Goal: Transaction & Acquisition: Purchase product/service

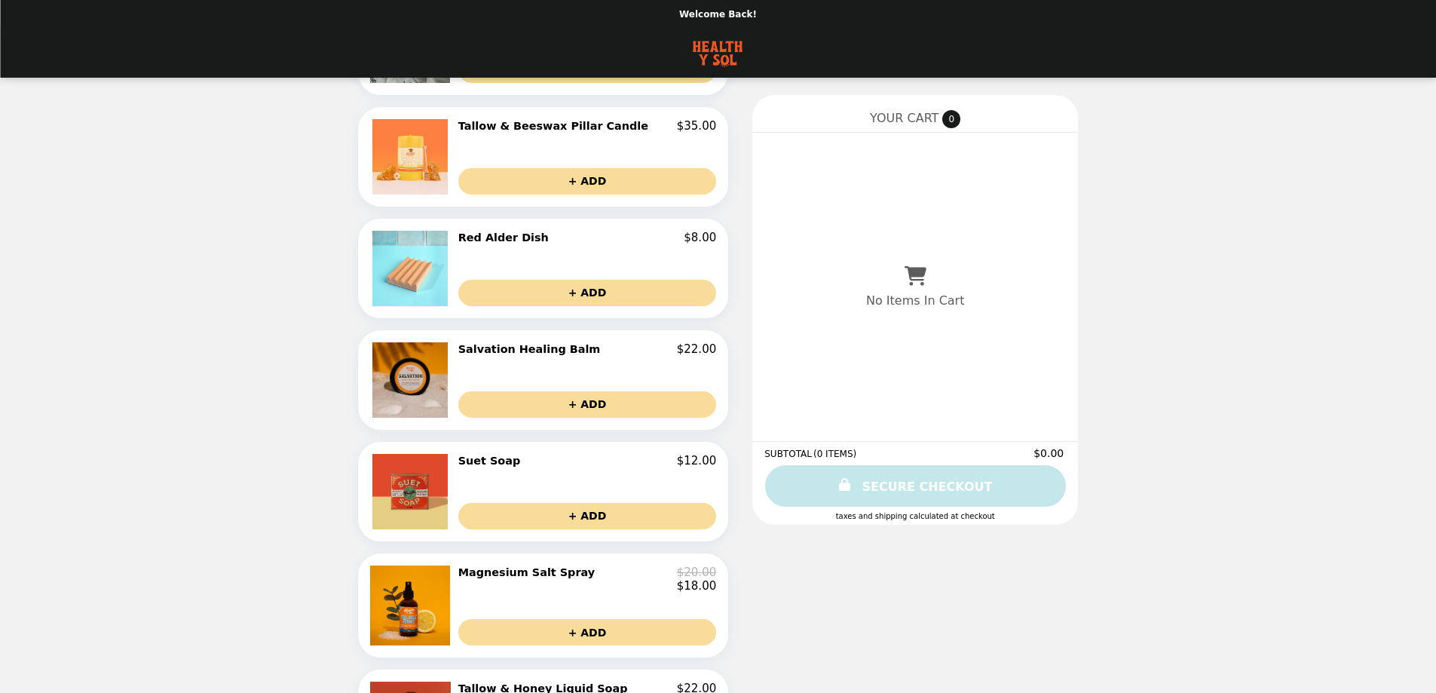
scroll to position [150, 0]
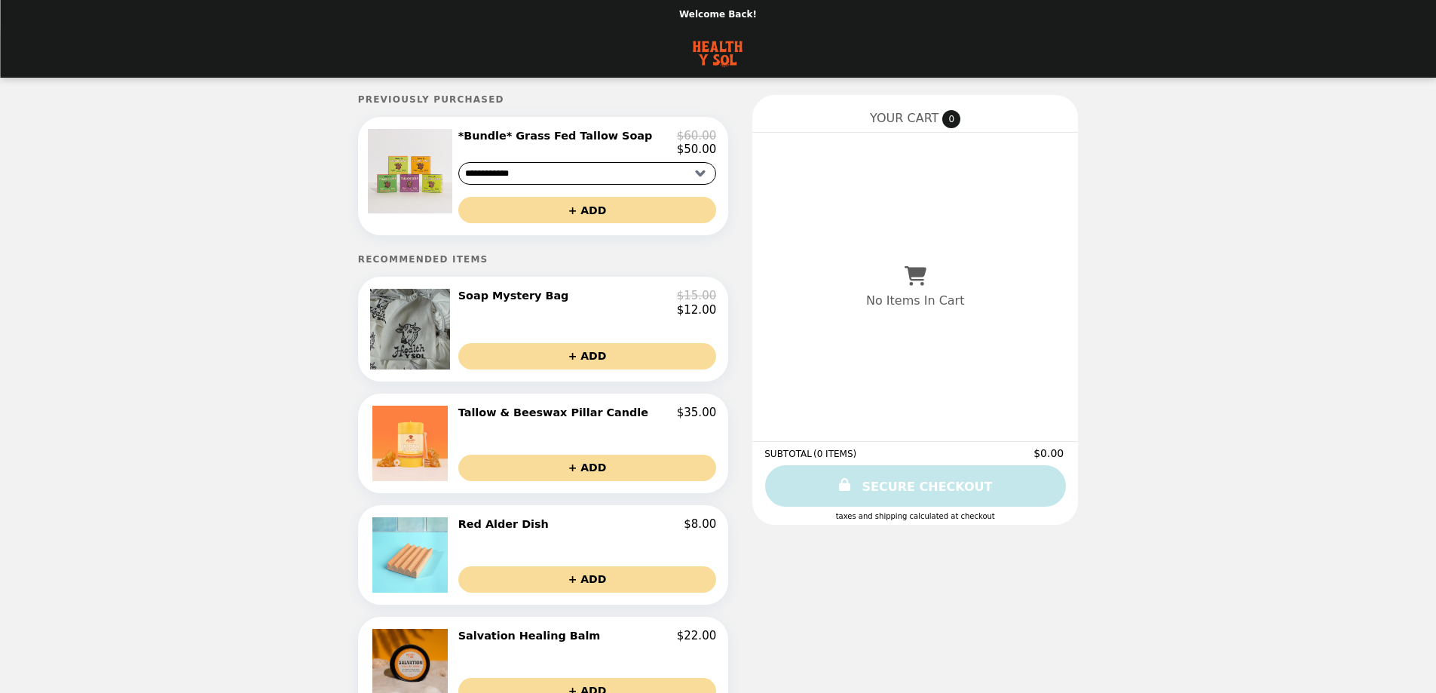
drag, startPoint x: 518, startPoint y: 302, endPoint x: 442, endPoint y: 314, distance: 77.2
click at [442, 314] on img at bounding box center [412, 329] width 84 height 80
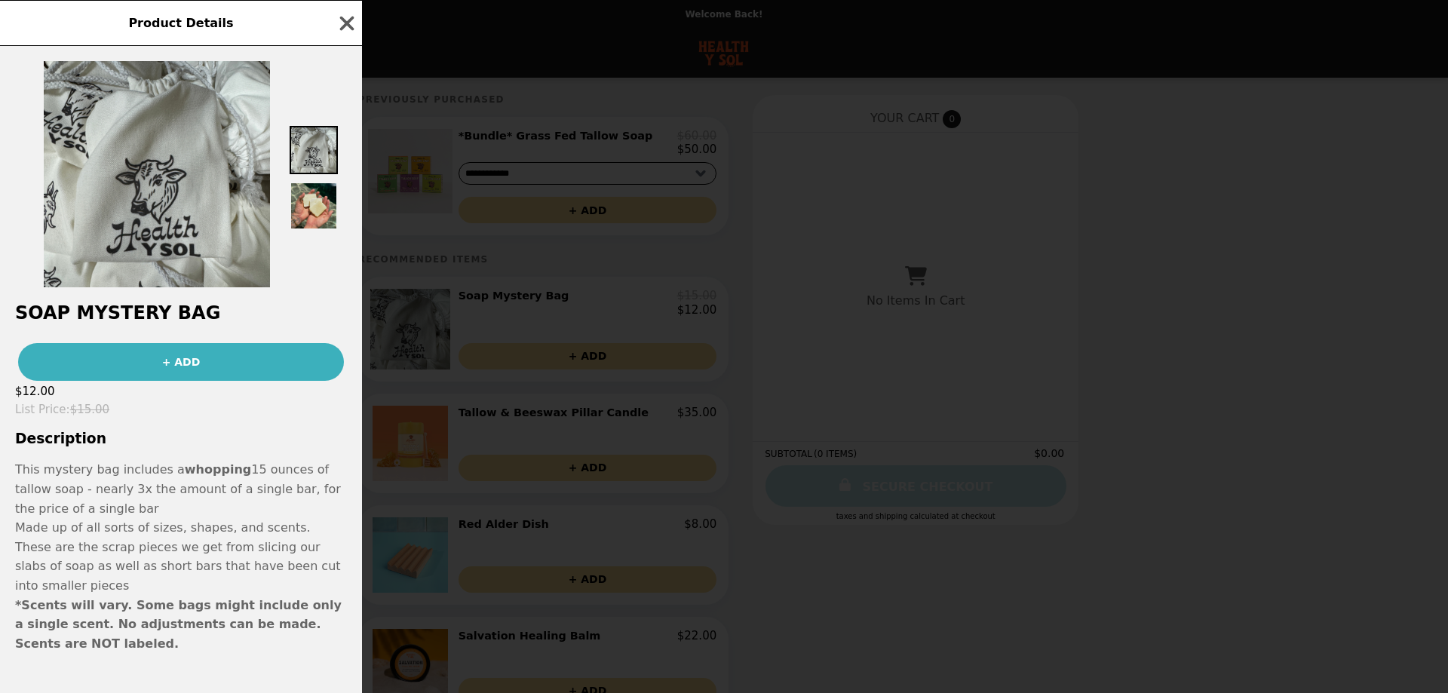
click at [318, 199] on img at bounding box center [314, 206] width 48 height 48
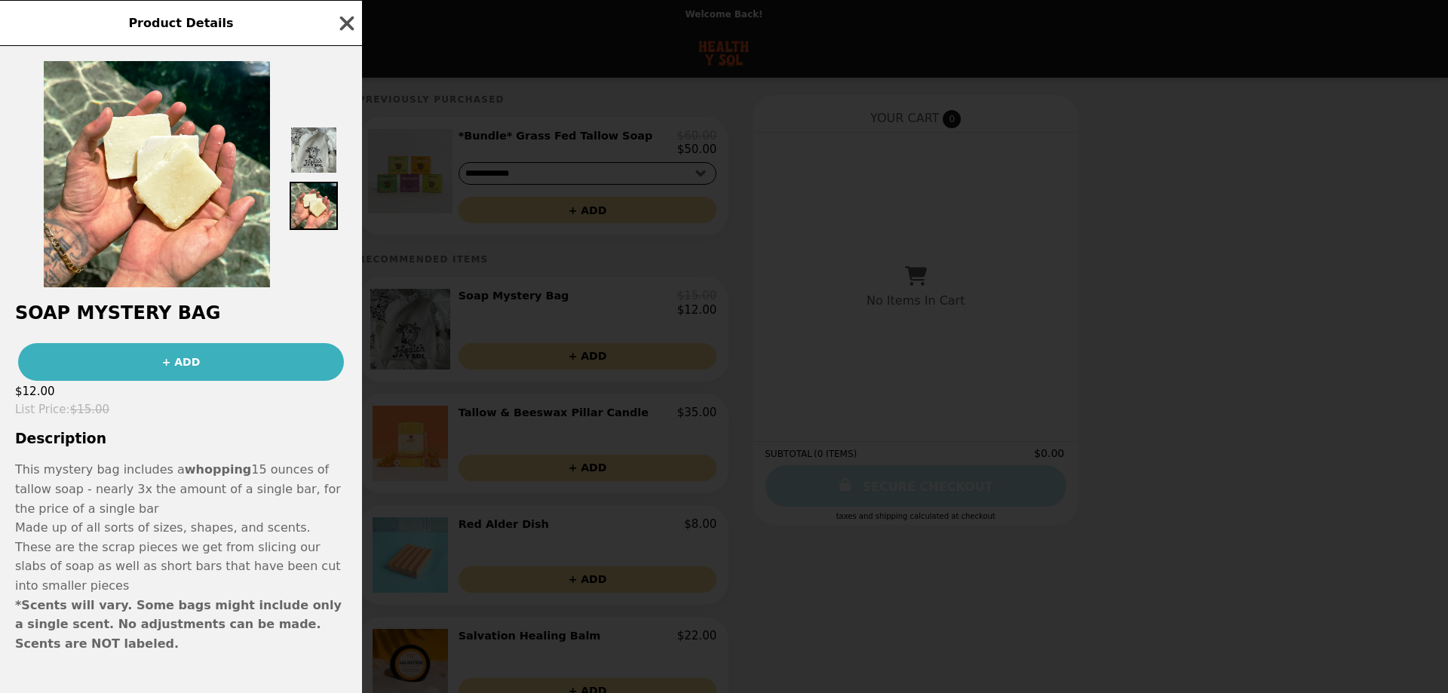
click at [347, 24] on icon "button" at bounding box center [347, 23] width 14 height 14
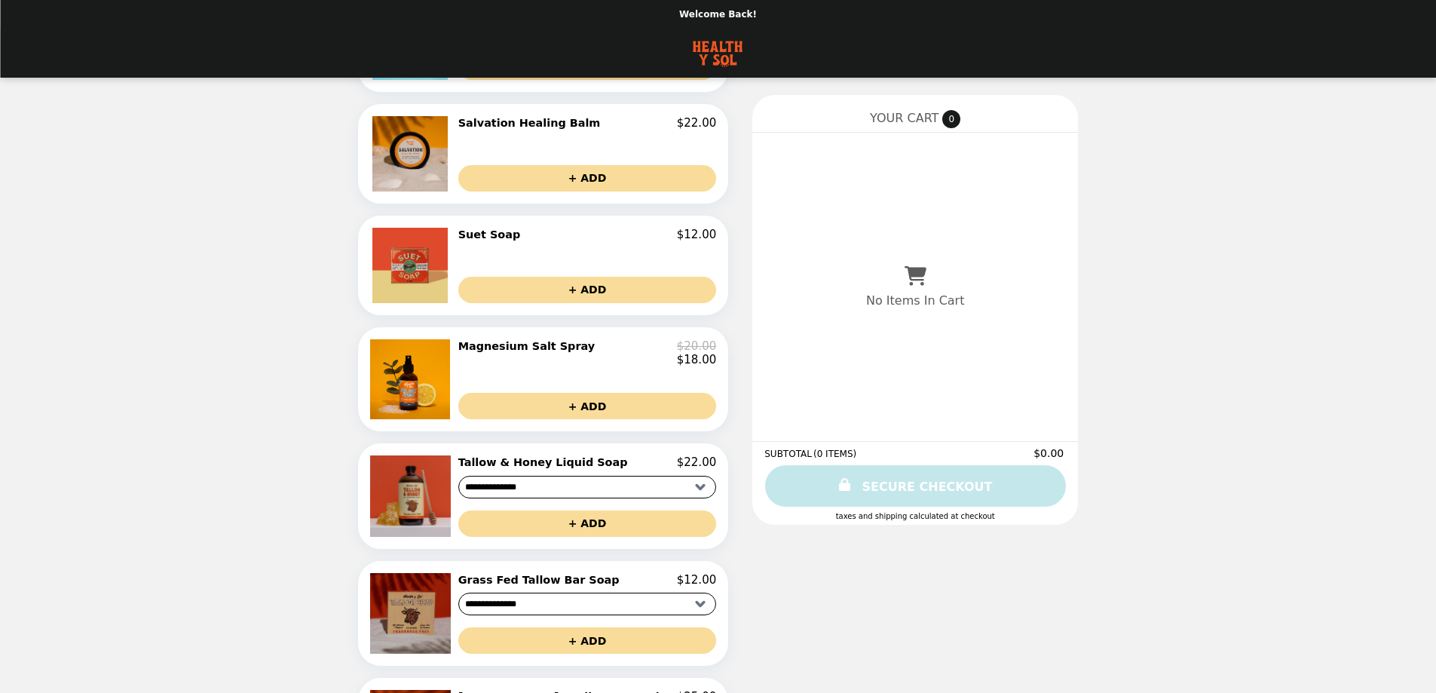
scroll to position [753, 0]
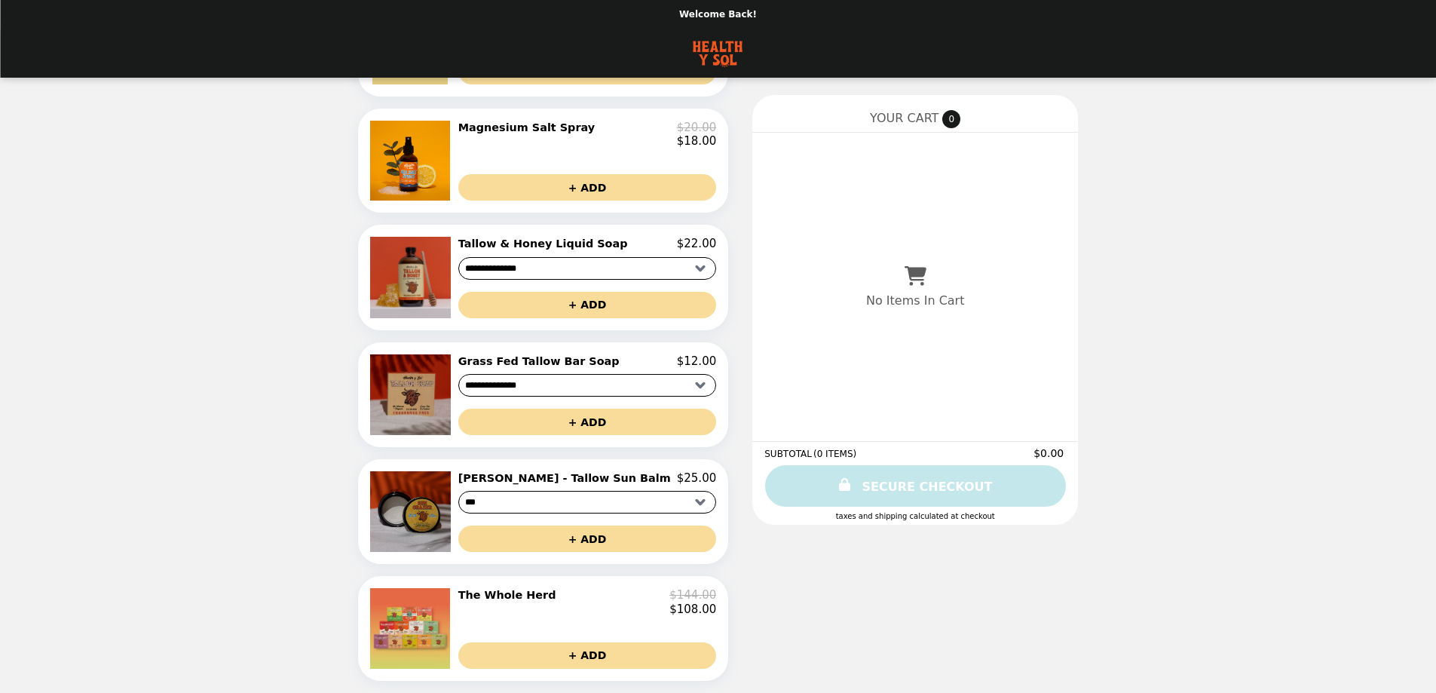
click at [454, 625] on img at bounding box center [412, 628] width 84 height 80
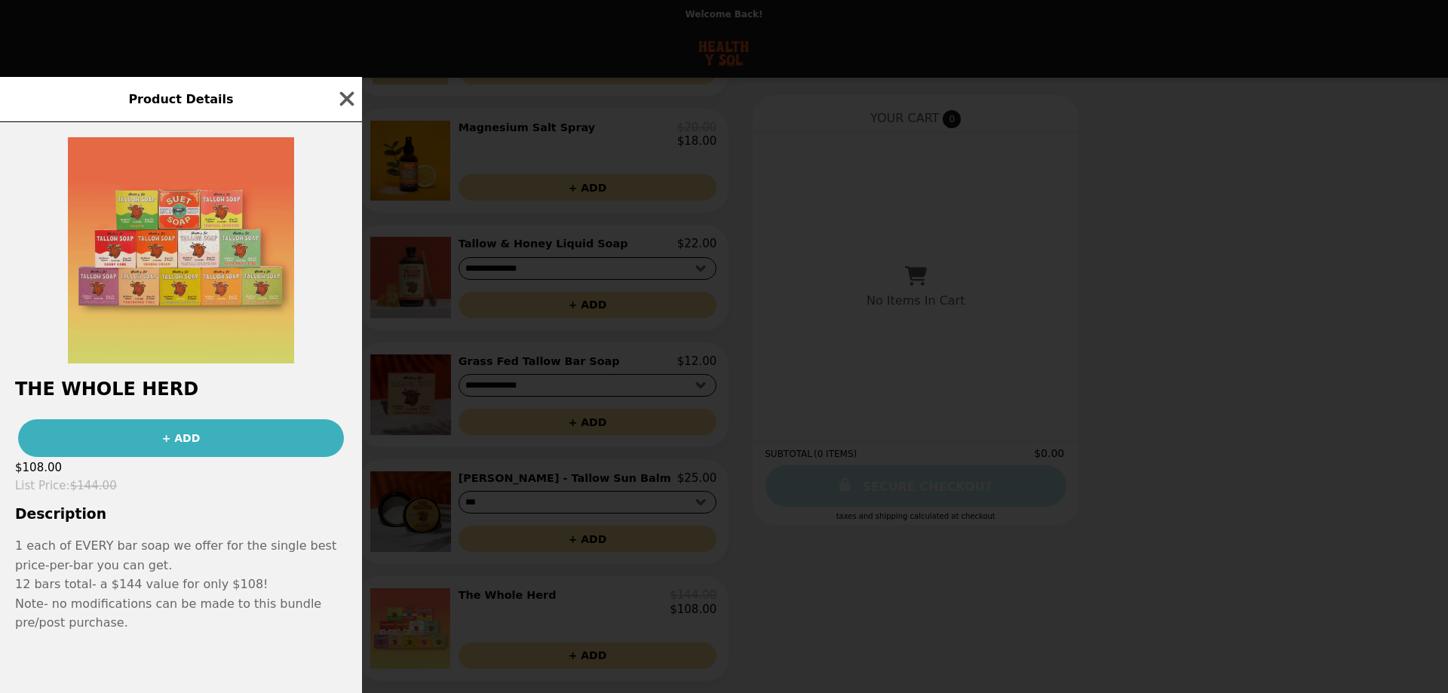
click at [167, 268] on img at bounding box center [181, 250] width 226 height 226
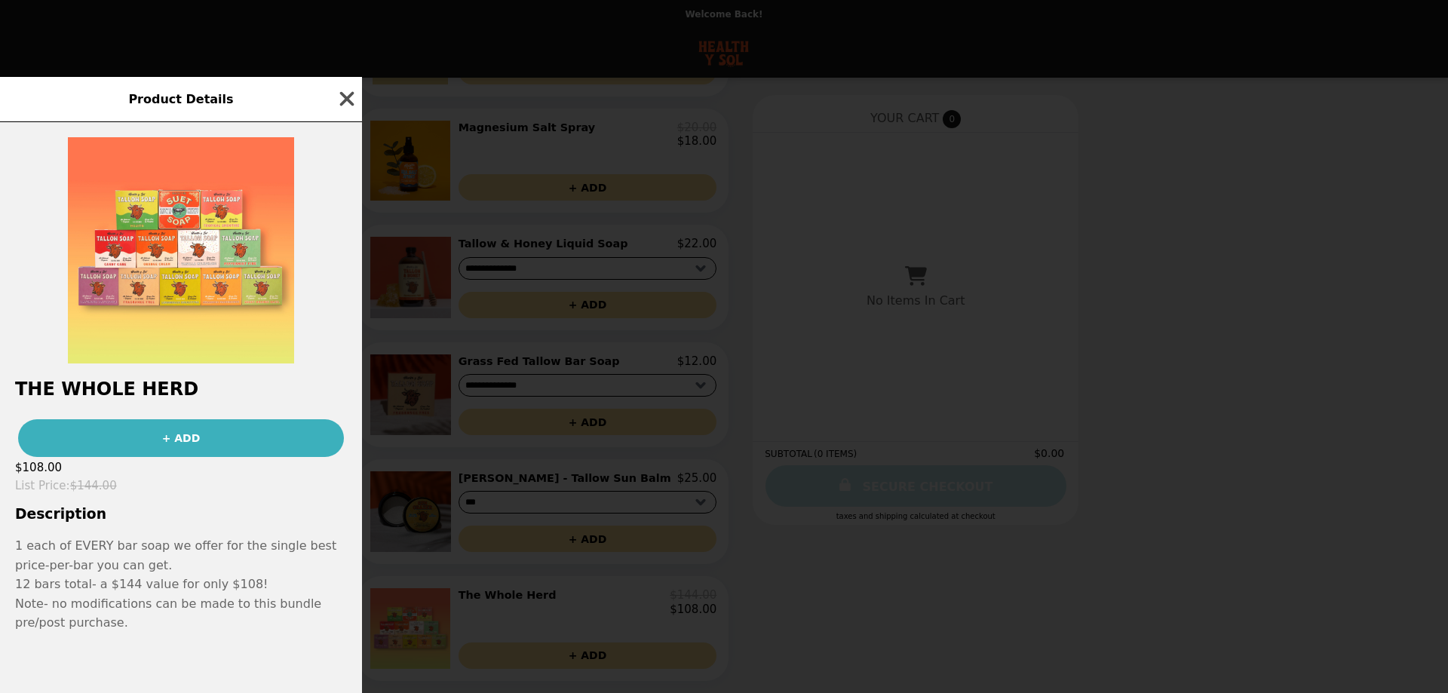
click at [347, 94] on icon "button" at bounding box center [347, 98] width 23 height 23
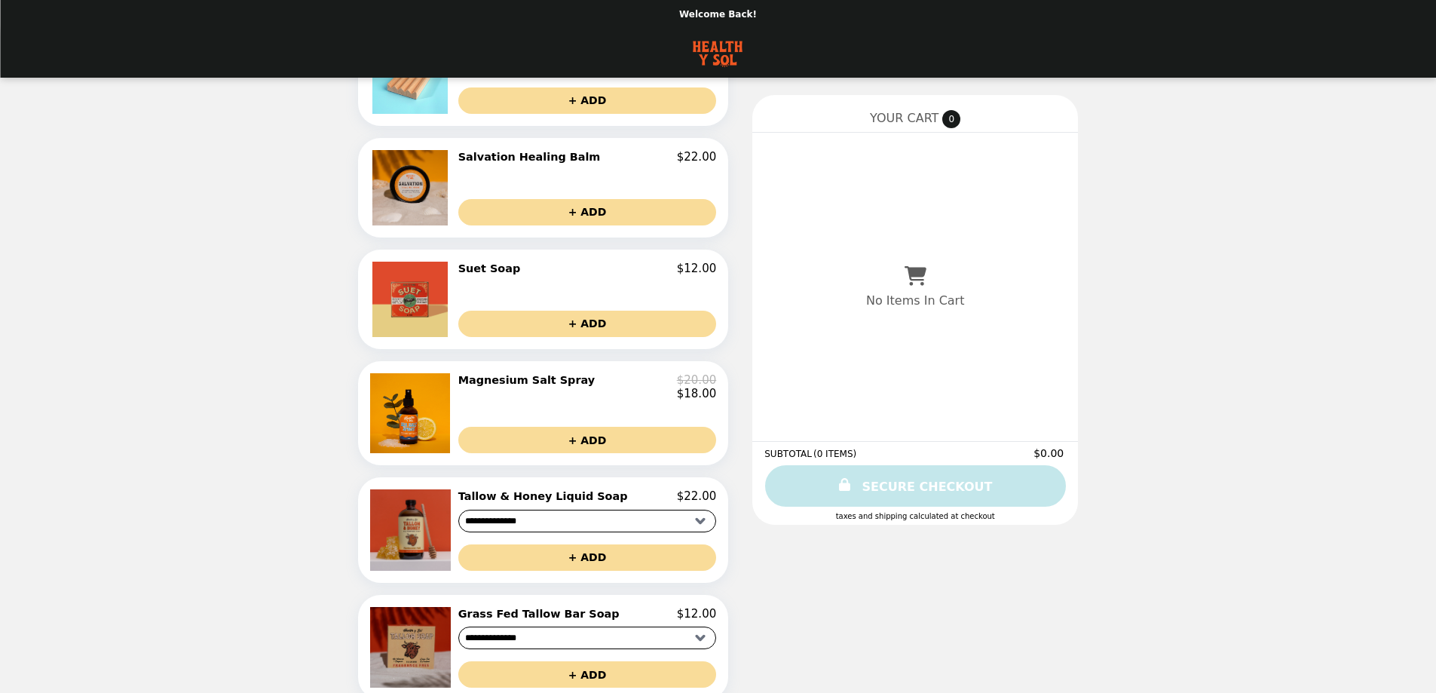
scroll to position [452, 0]
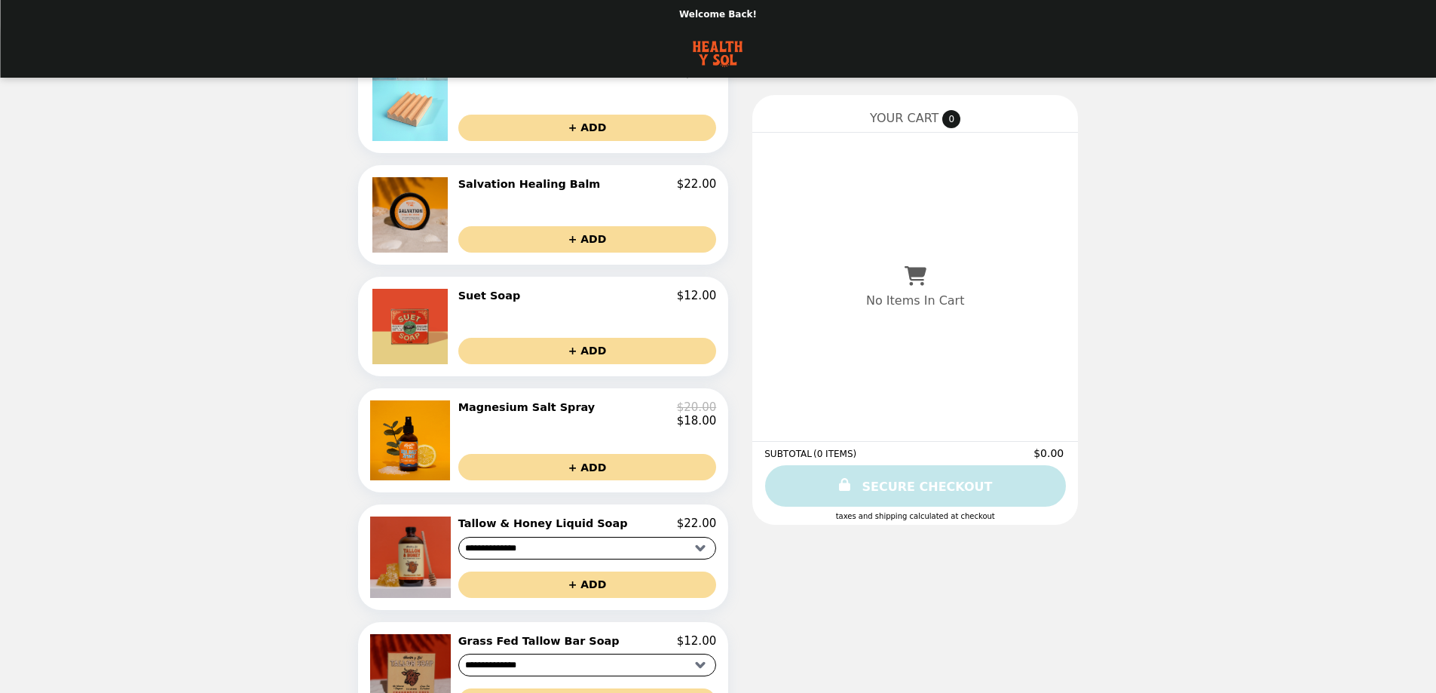
click at [513, 302] on h2 "Suet Soap" at bounding box center [492, 296] width 69 height 14
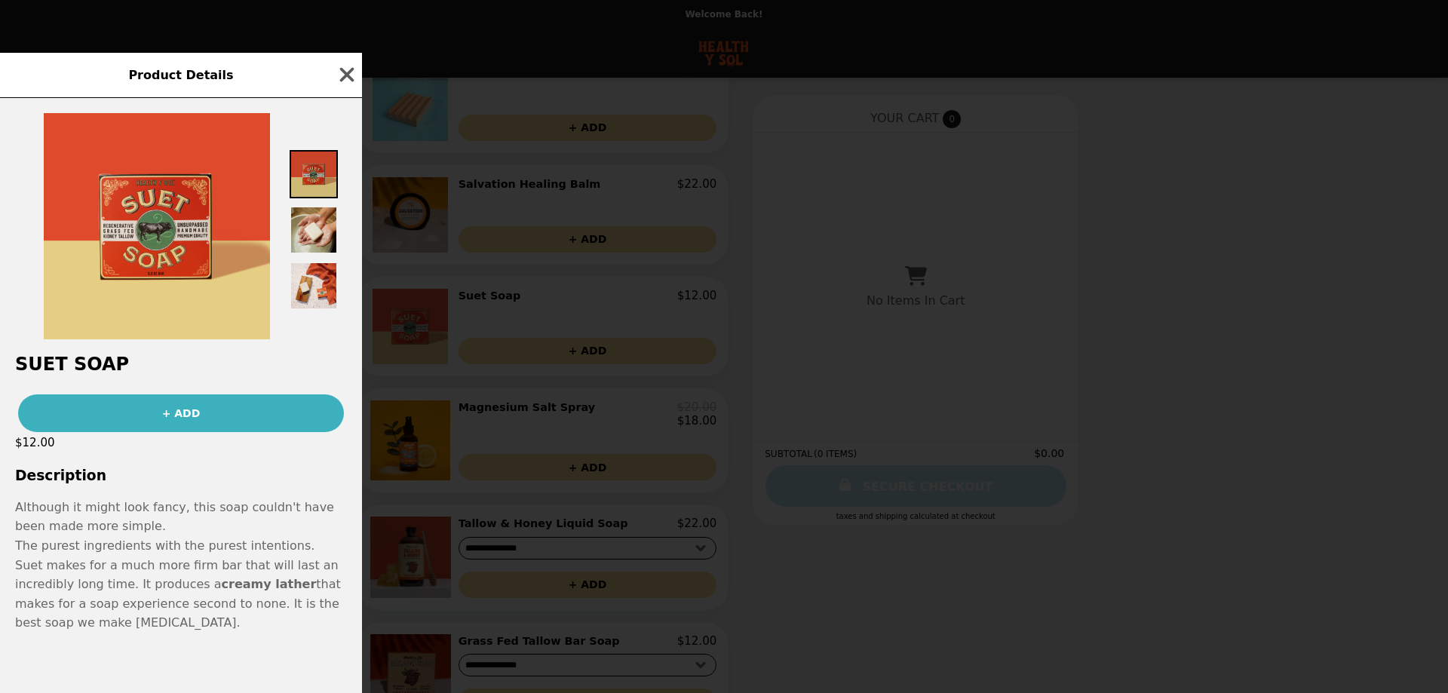
click at [326, 175] on img at bounding box center [314, 174] width 48 height 48
click at [319, 219] on img at bounding box center [314, 230] width 48 height 48
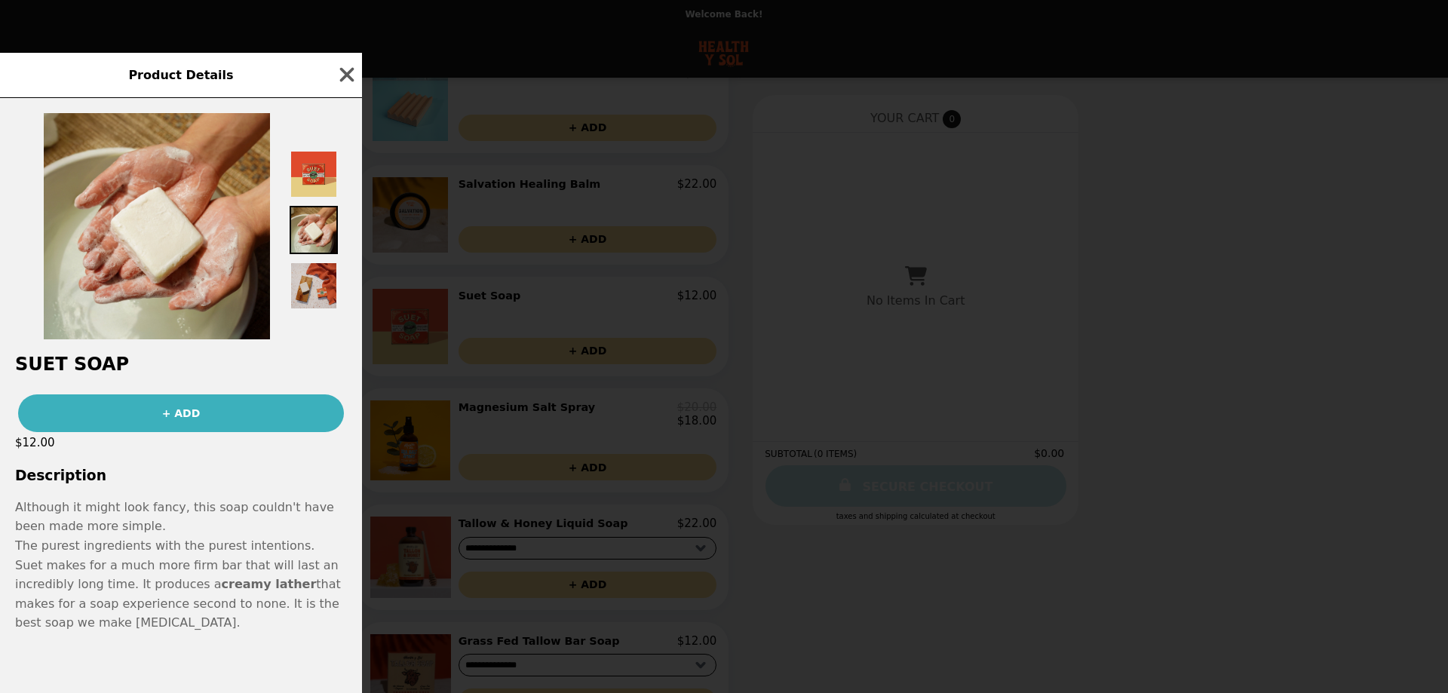
click at [310, 270] on img at bounding box center [314, 286] width 48 height 48
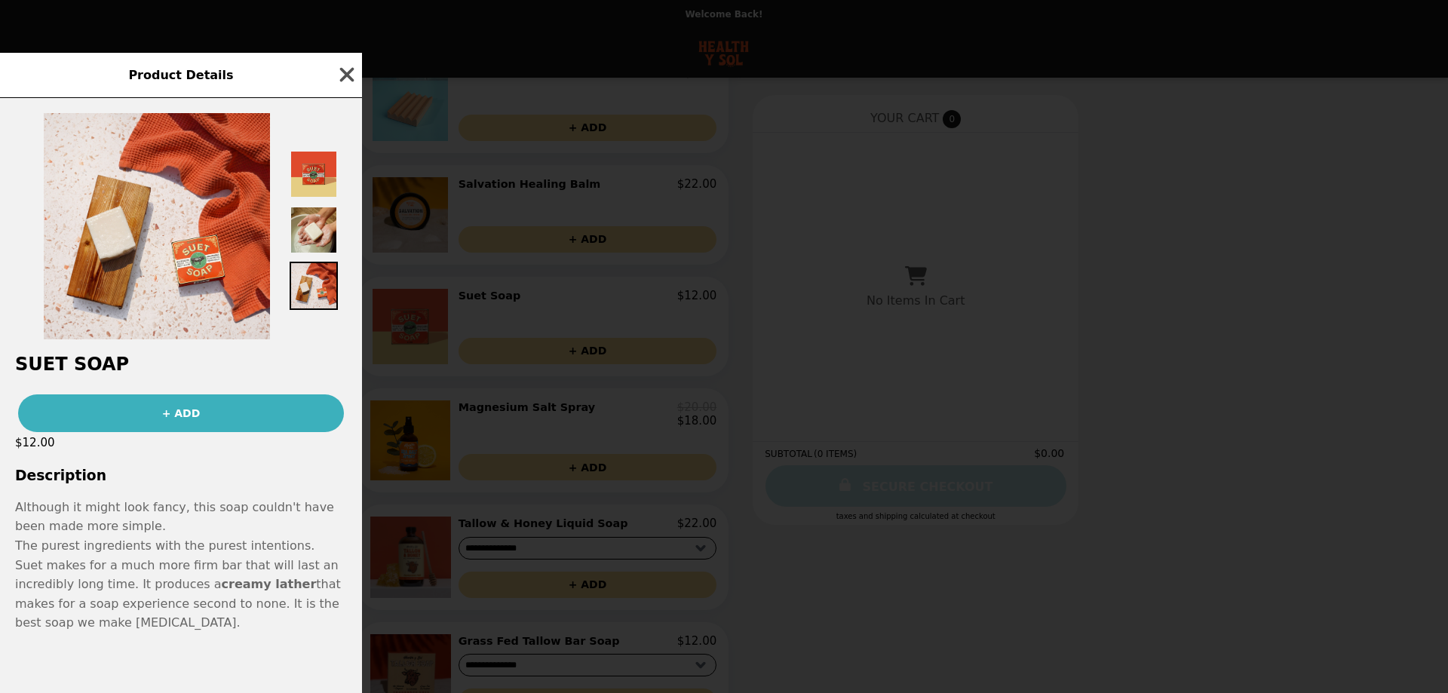
click at [348, 63] on icon "button" at bounding box center [347, 74] width 23 height 23
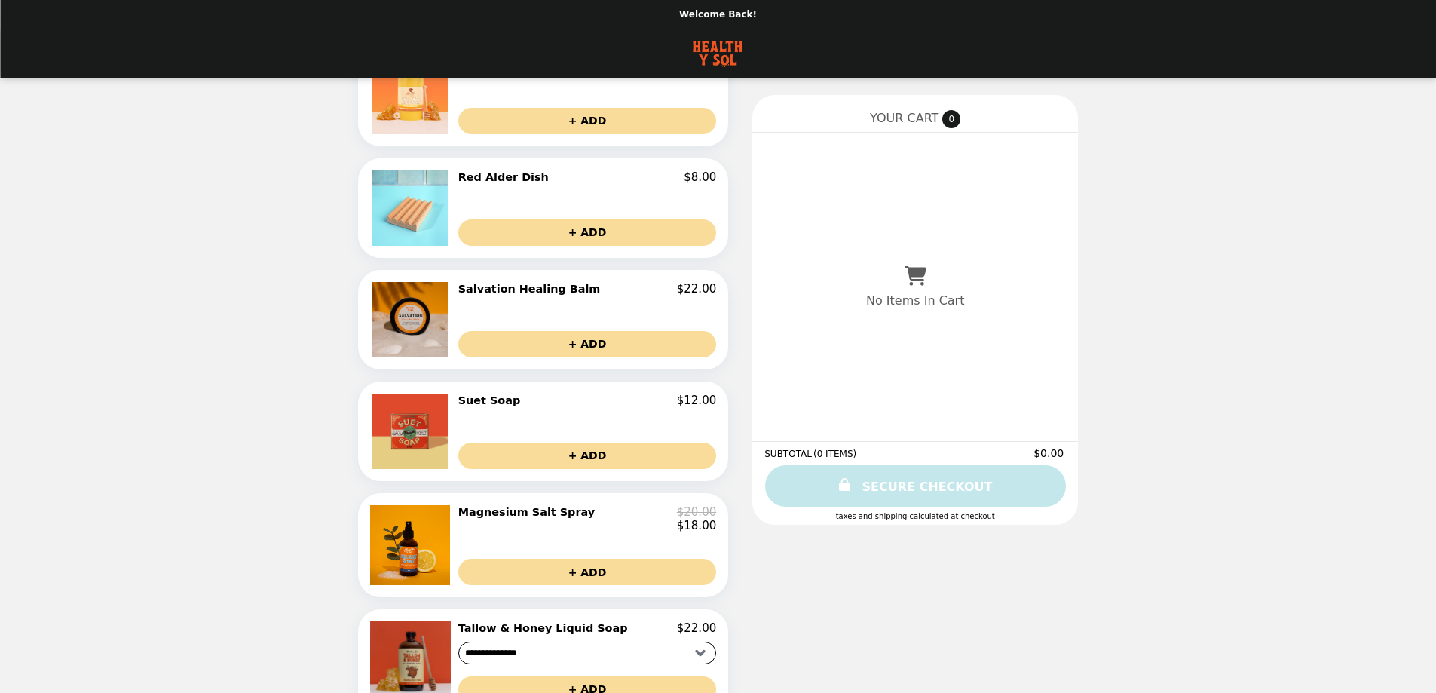
scroll to position [301, 0]
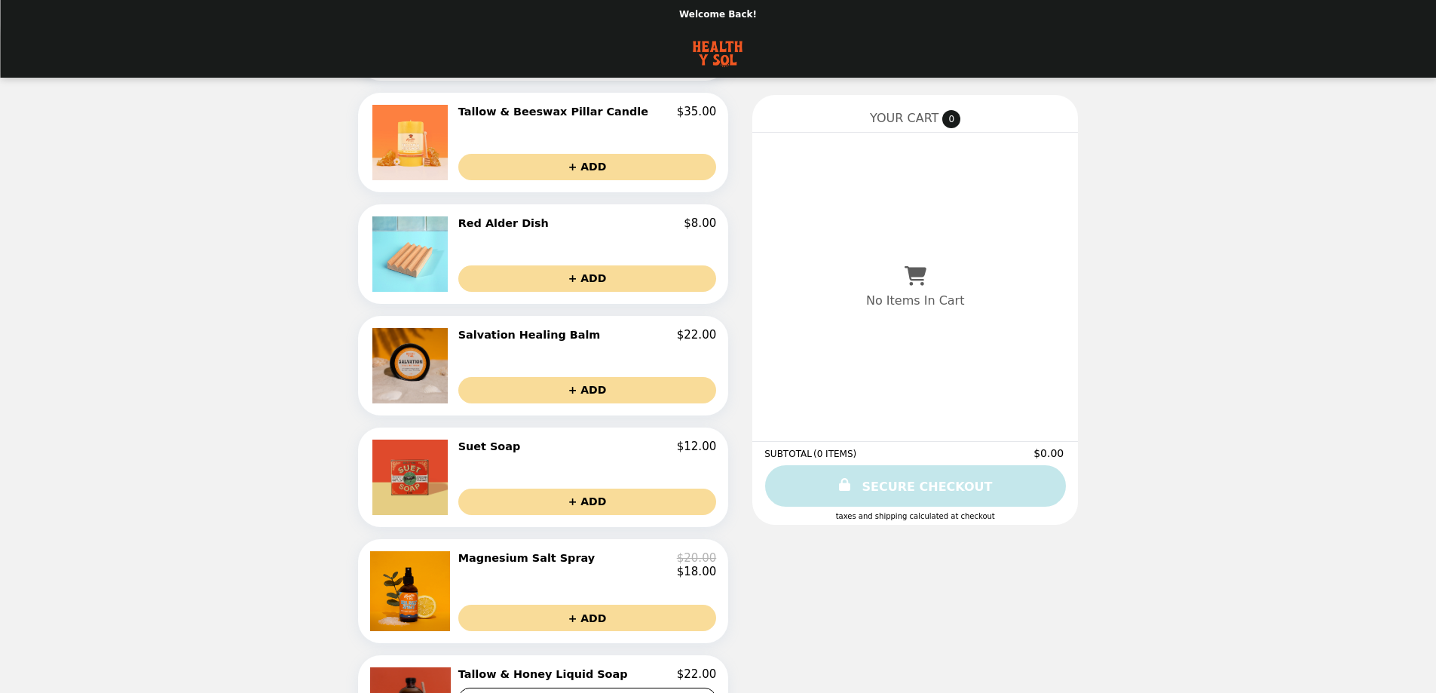
click at [553, 342] on h2 "Salvation Healing Balm" at bounding box center [532, 335] width 149 height 14
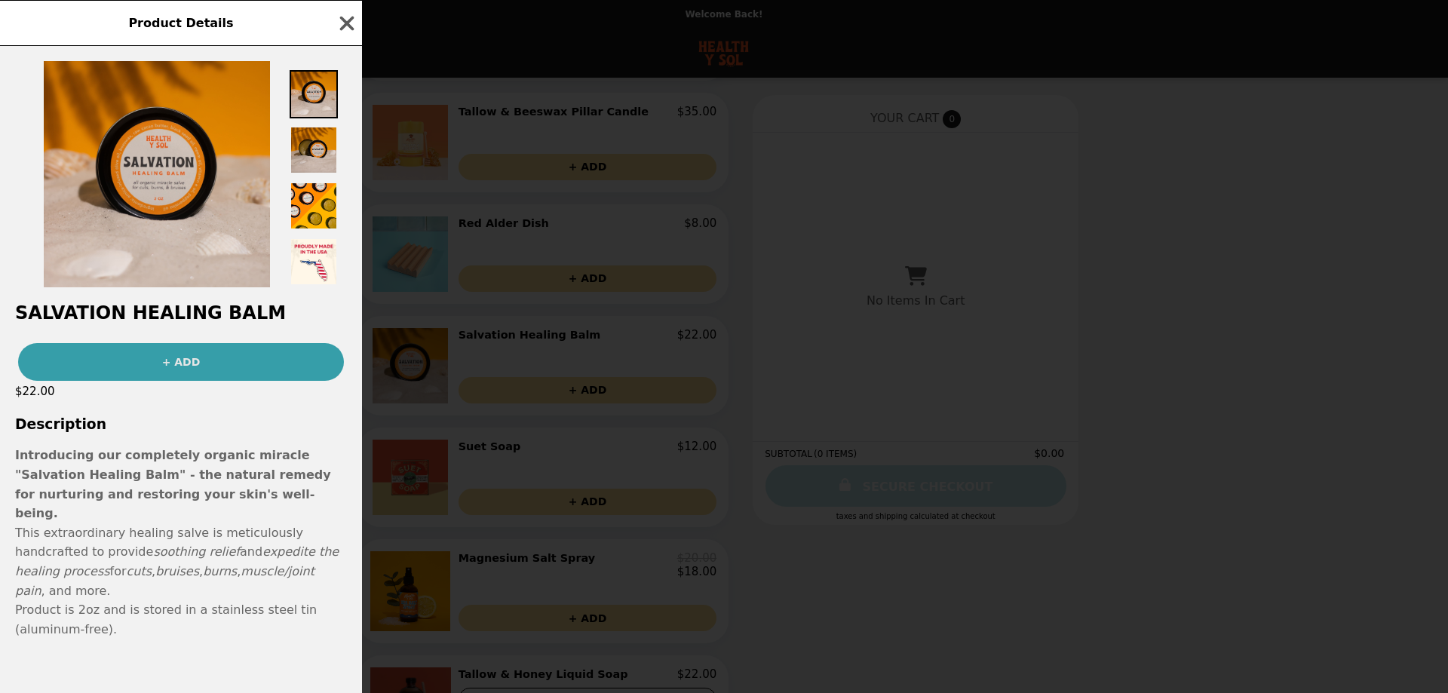
click at [179, 381] on button "+ ADD" at bounding box center [181, 362] width 326 height 38
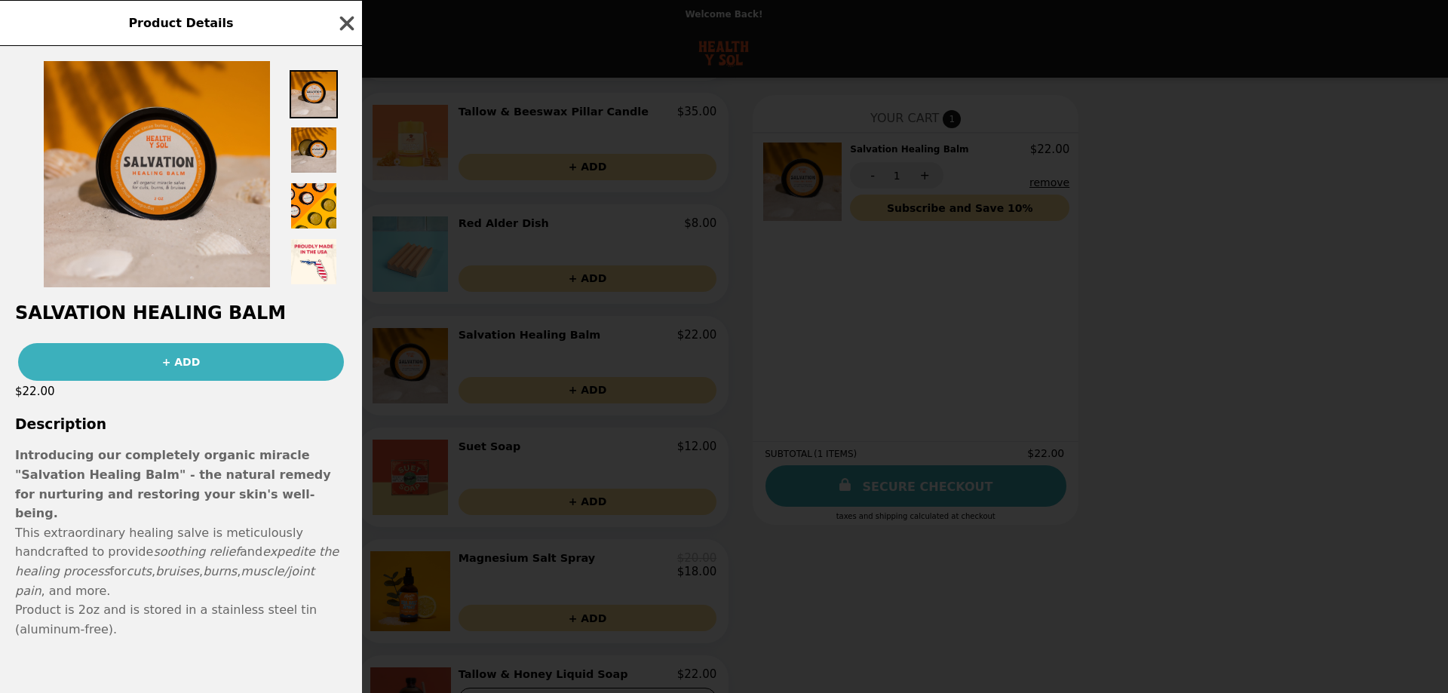
click at [348, 30] on icon "button" at bounding box center [347, 23] width 14 height 14
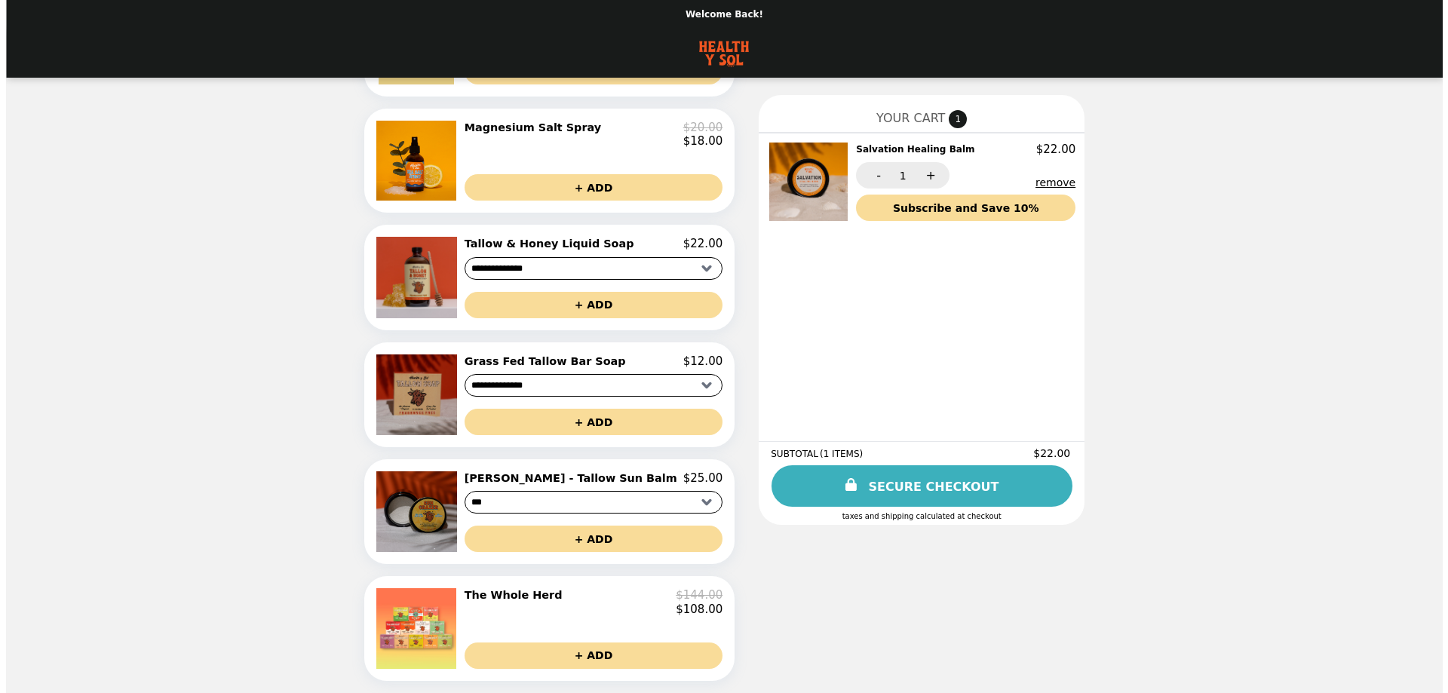
scroll to position [753, 0]
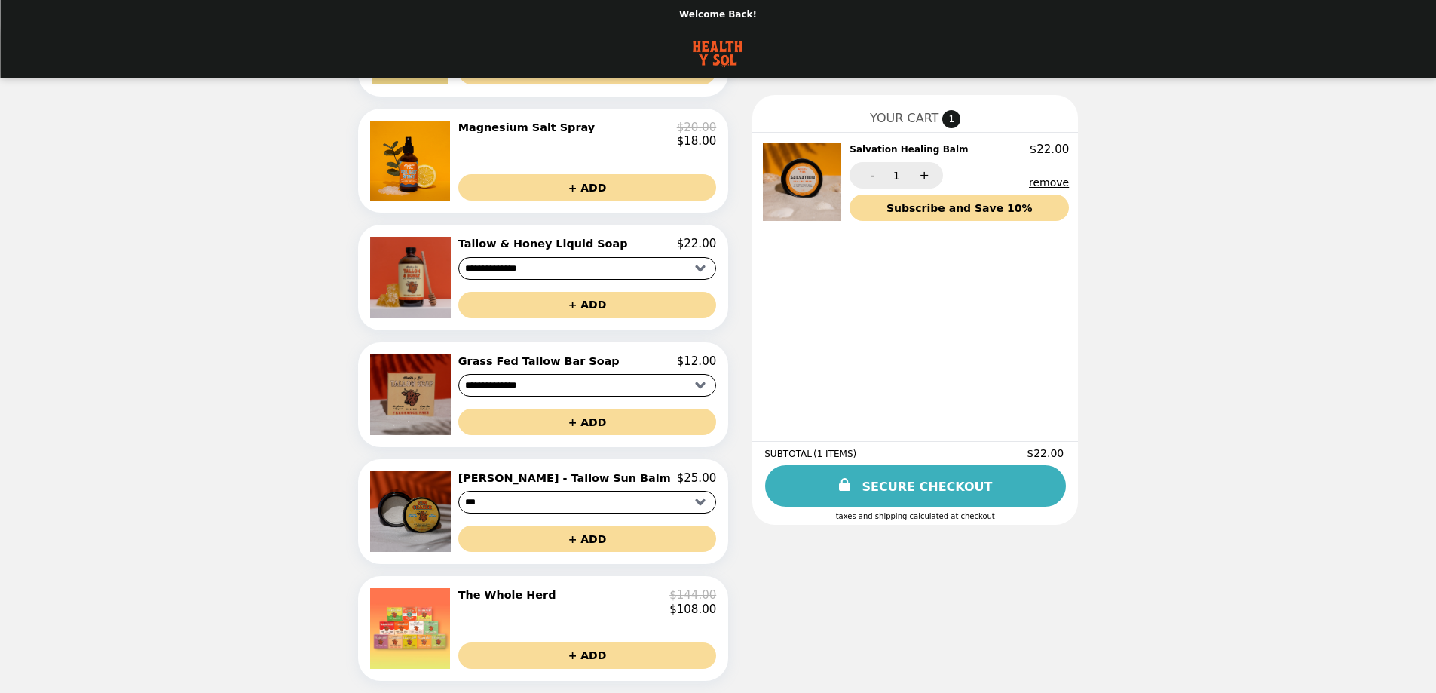
click at [539, 471] on h2 "[PERSON_NAME] - Tallow Sun Balm" at bounding box center [567, 478] width 219 height 14
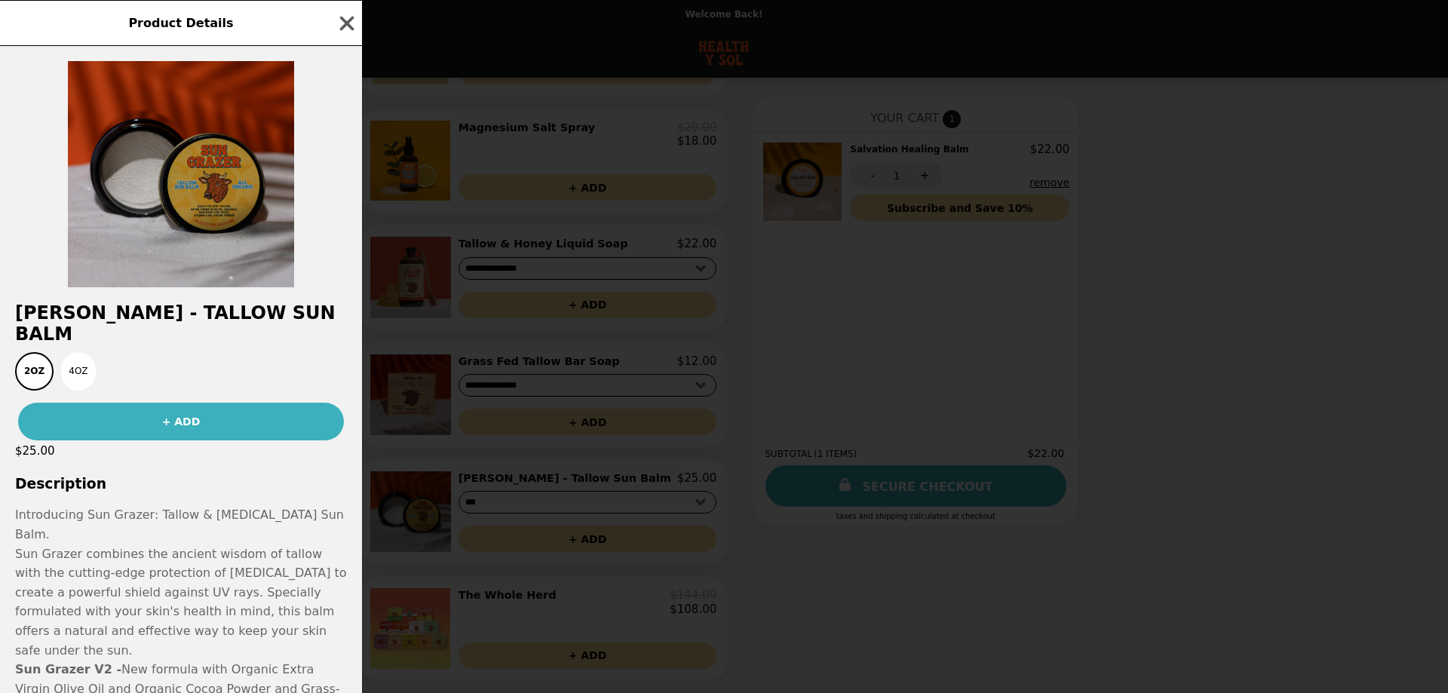
scroll to position [54, 0]
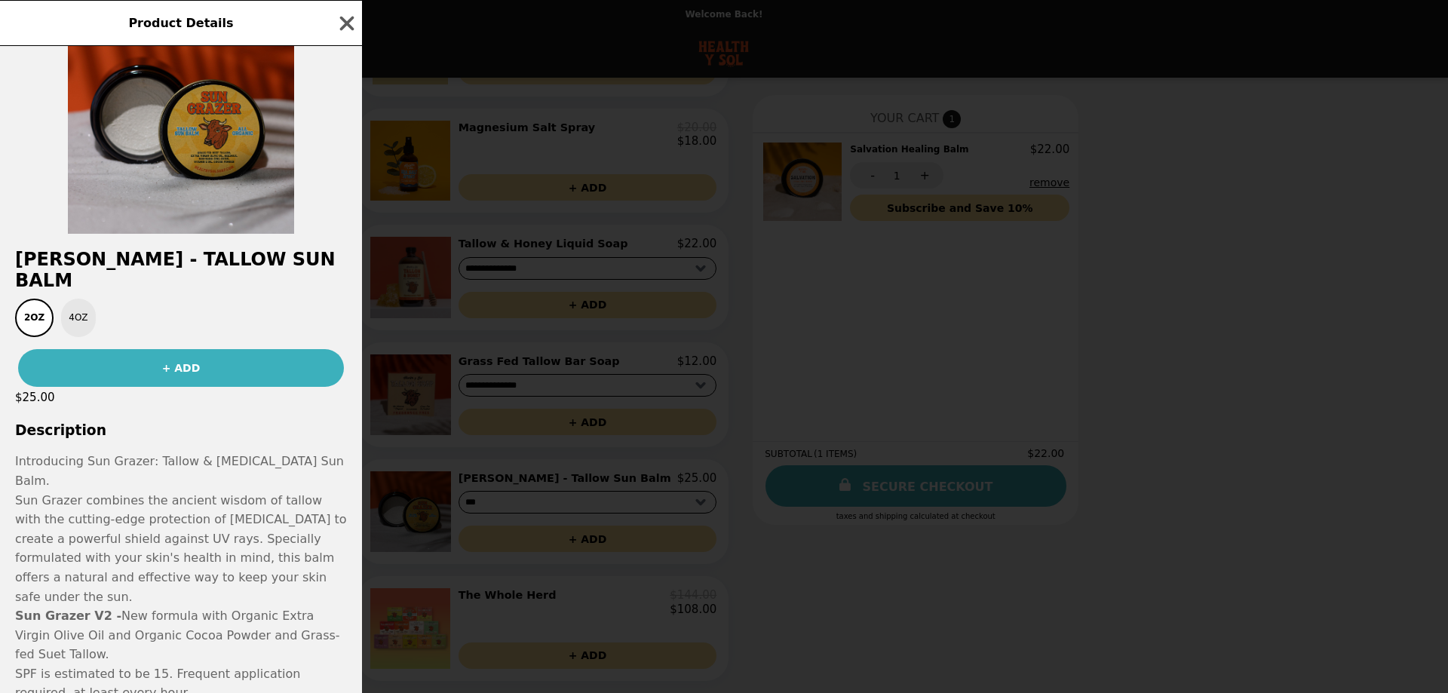
click at [68, 300] on button "4oz" at bounding box center [78, 318] width 34 height 38
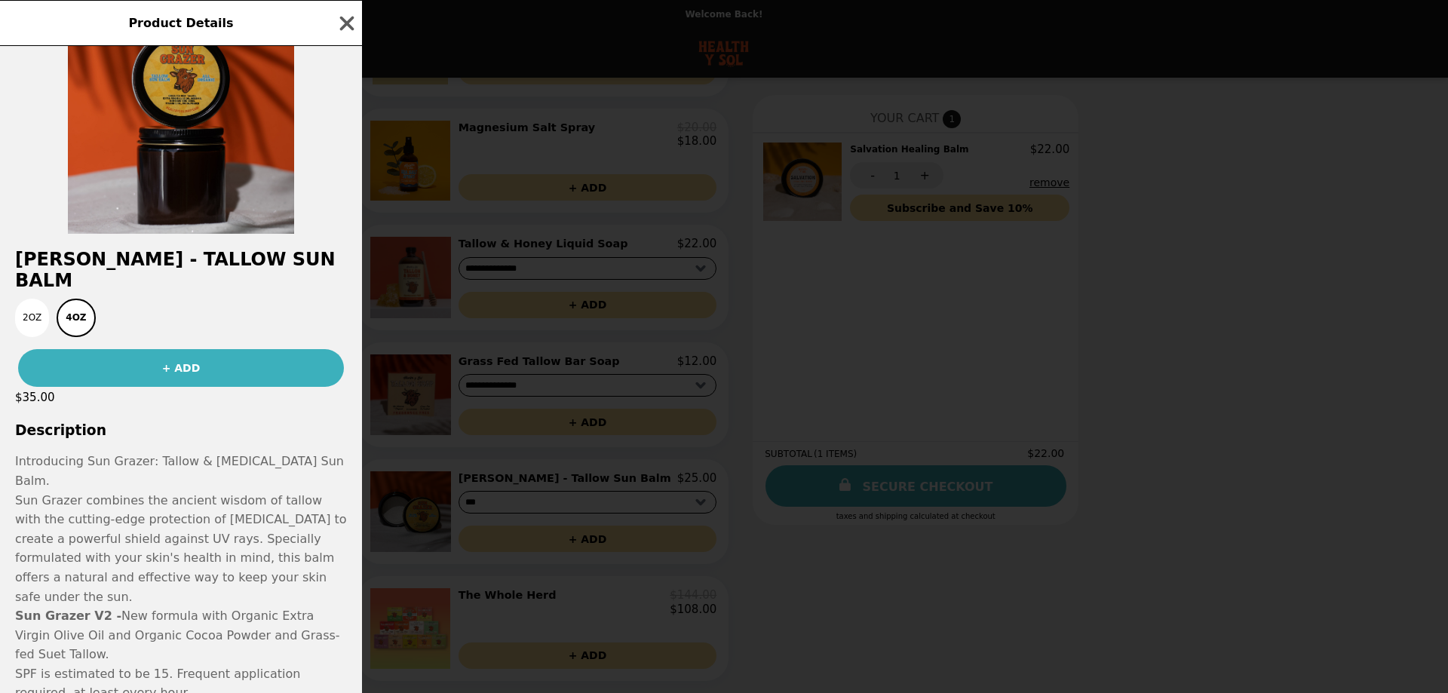
scroll to position [0, 0]
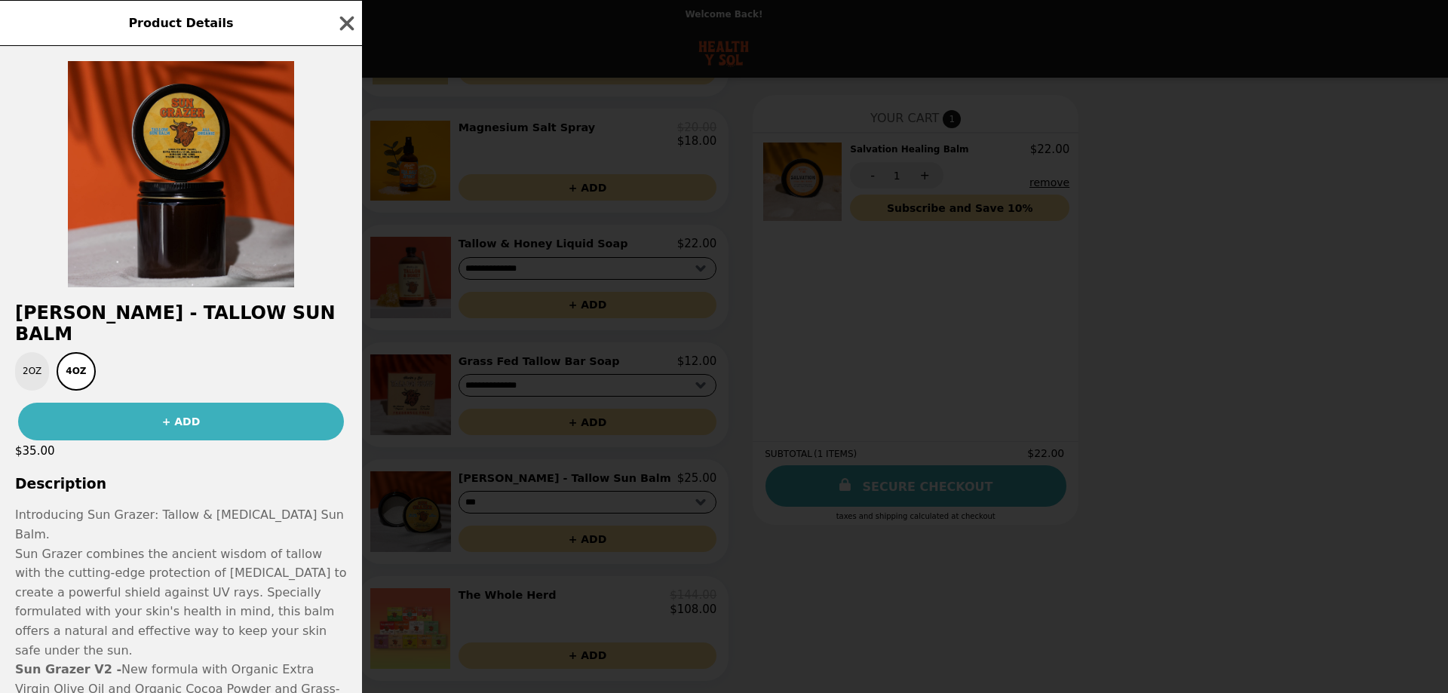
click at [24, 352] on button "2oz" at bounding box center [32, 371] width 34 height 38
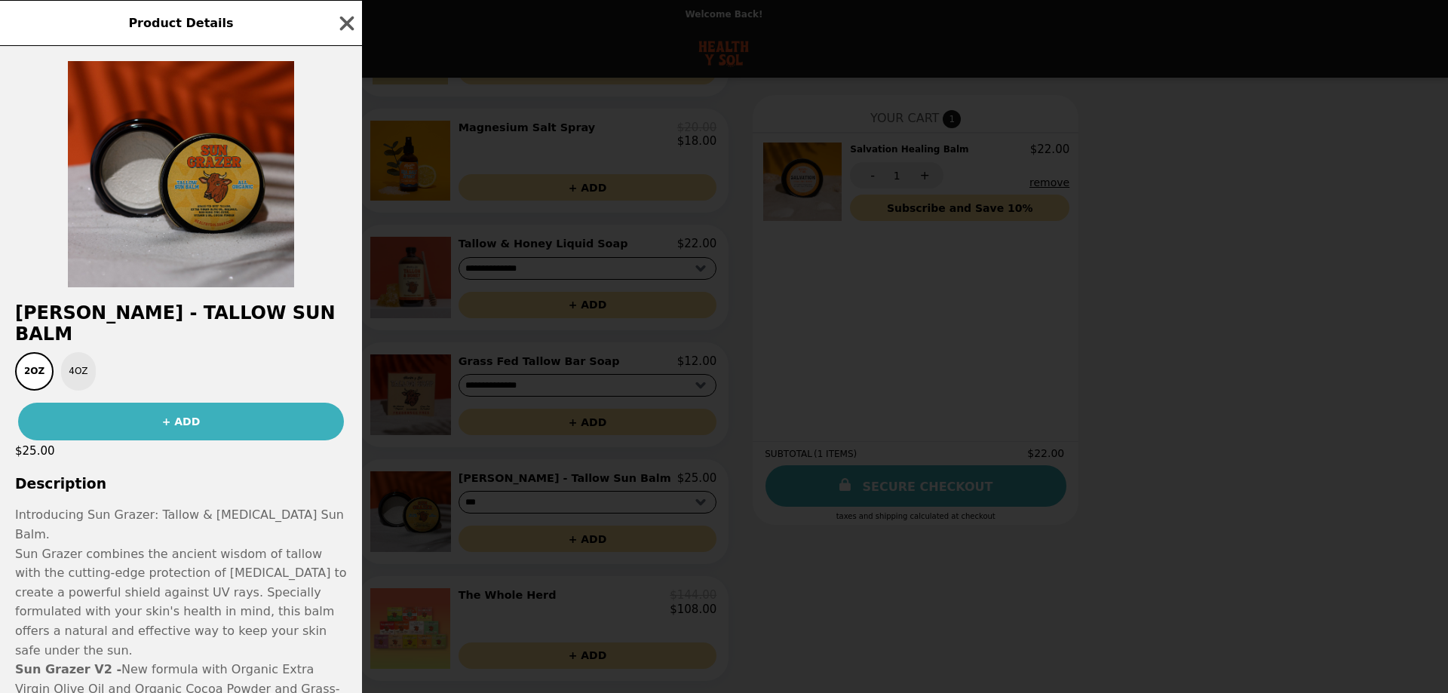
click at [69, 352] on button "4oz" at bounding box center [78, 371] width 34 height 38
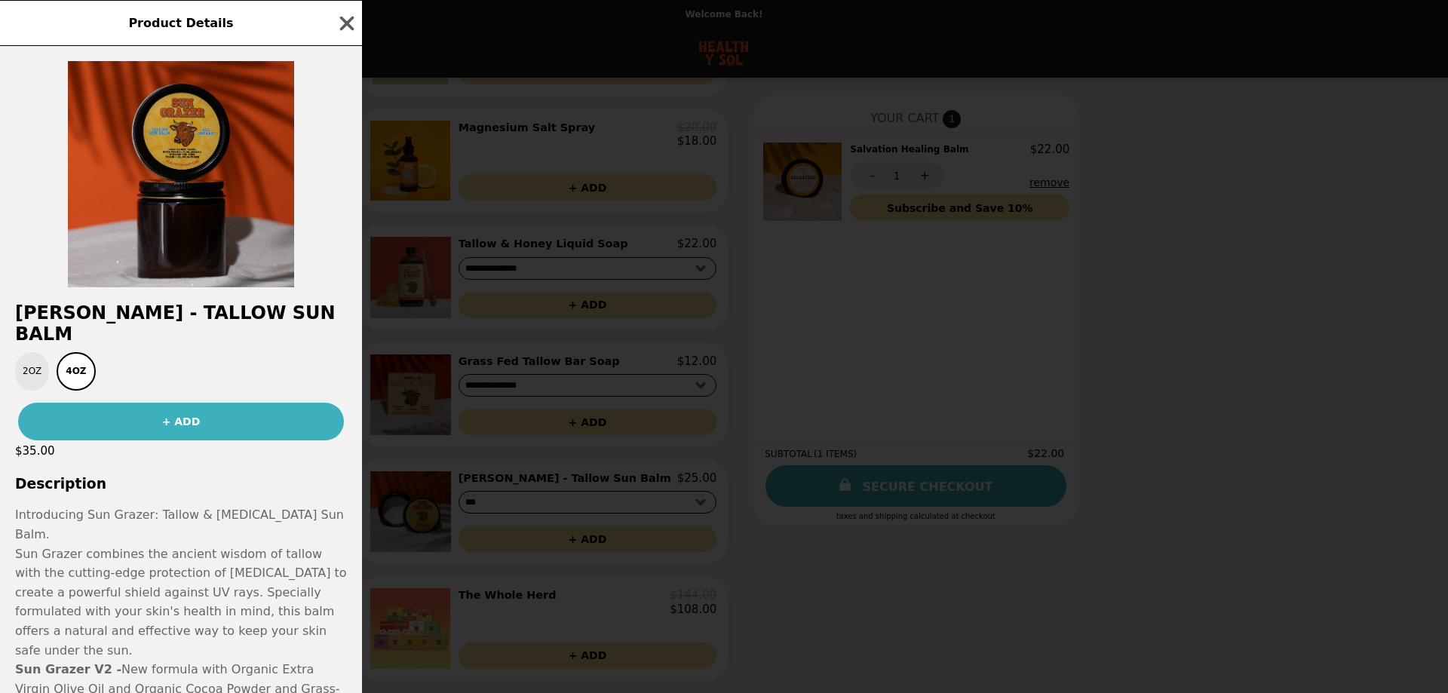
click at [35, 352] on button "2oz" at bounding box center [32, 371] width 34 height 38
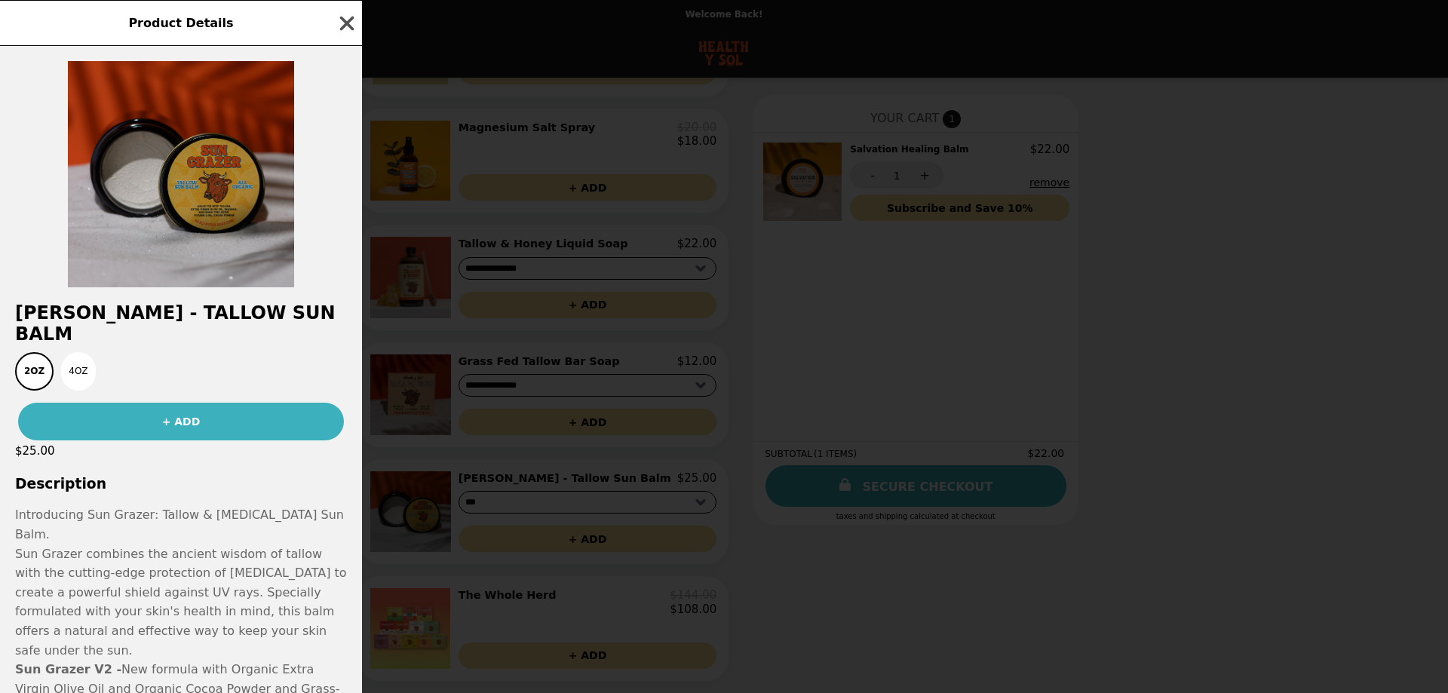
click at [348, 21] on icon "button" at bounding box center [347, 23] width 14 height 14
